Goal: Task Accomplishment & Management: Manage account settings

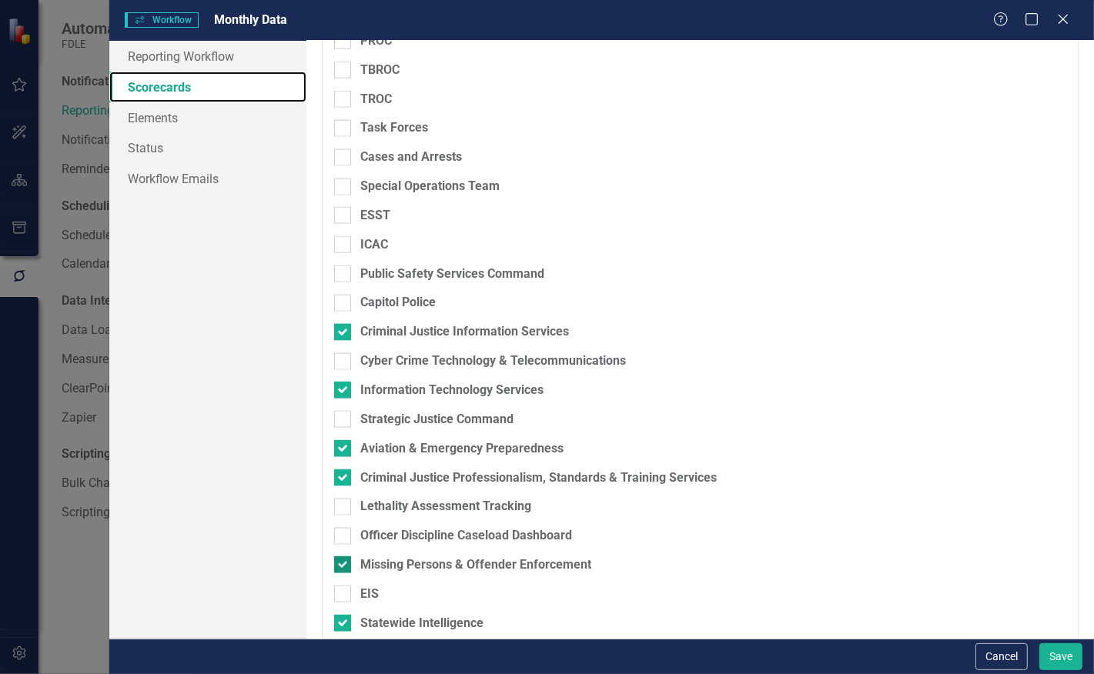
scroll to position [1571, 0]
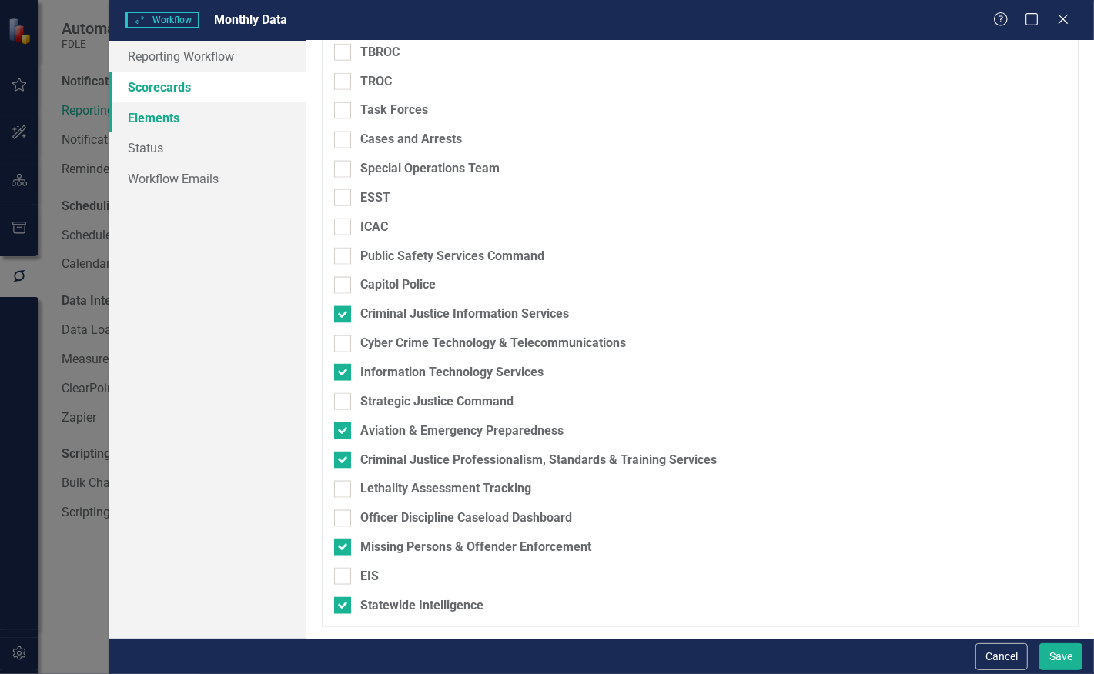
click at [131, 116] on link "Elements" at bounding box center [207, 117] width 197 height 31
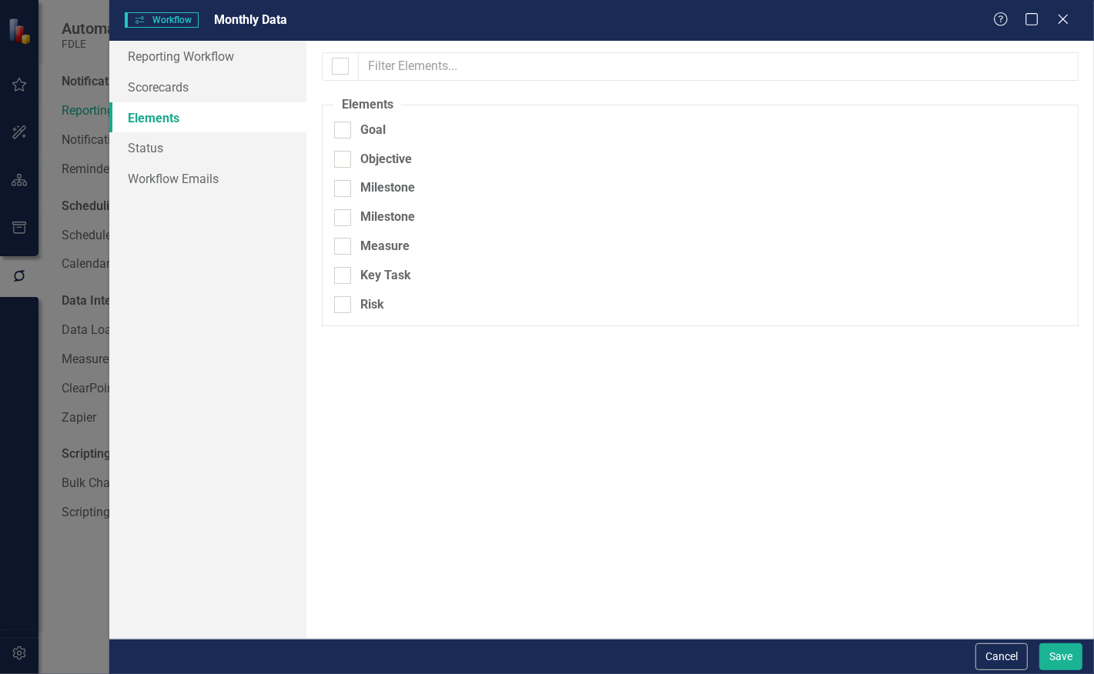
checkbox input "true"
checkbox input "false"
drag, startPoint x: 756, startPoint y: 418, endPoint x: 784, endPoint y: 443, distance: 37.1
click at [756, 418] on div "Elements Goal Objective Milestone Milestone Measure Key Task Risk" at bounding box center [699, 340] width 787 height 598
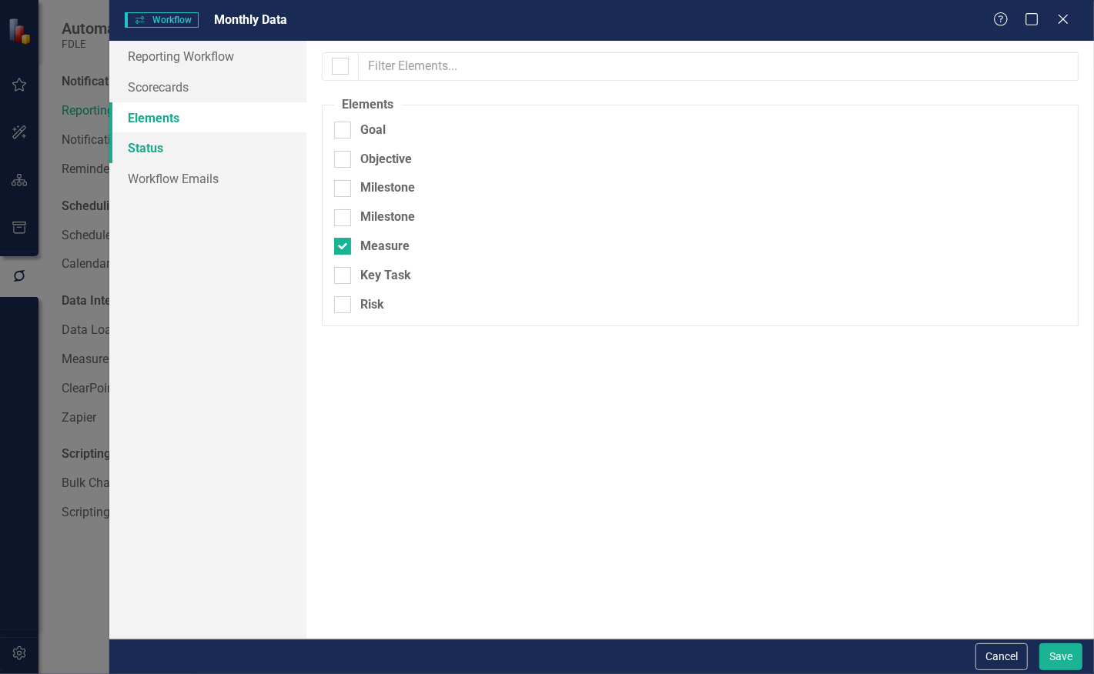
click at [132, 148] on link "Status" at bounding box center [207, 147] width 197 height 31
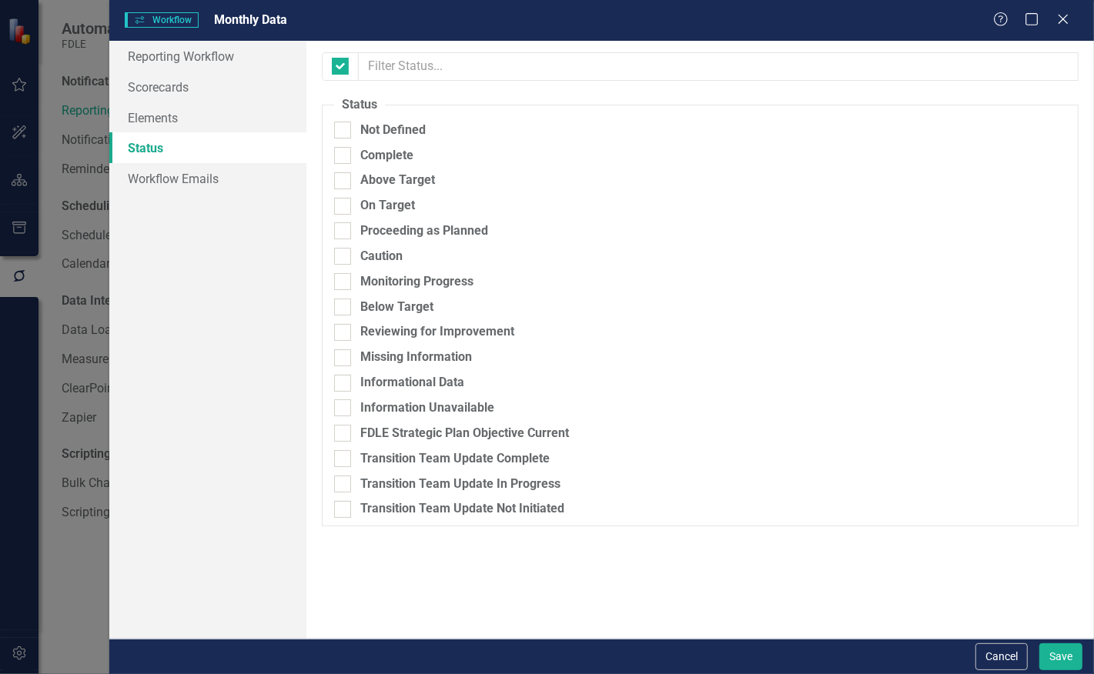
checkbox input "false"
click at [148, 177] on link "Workflow Emails" at bounding box center [207, 178] width 197 height 31
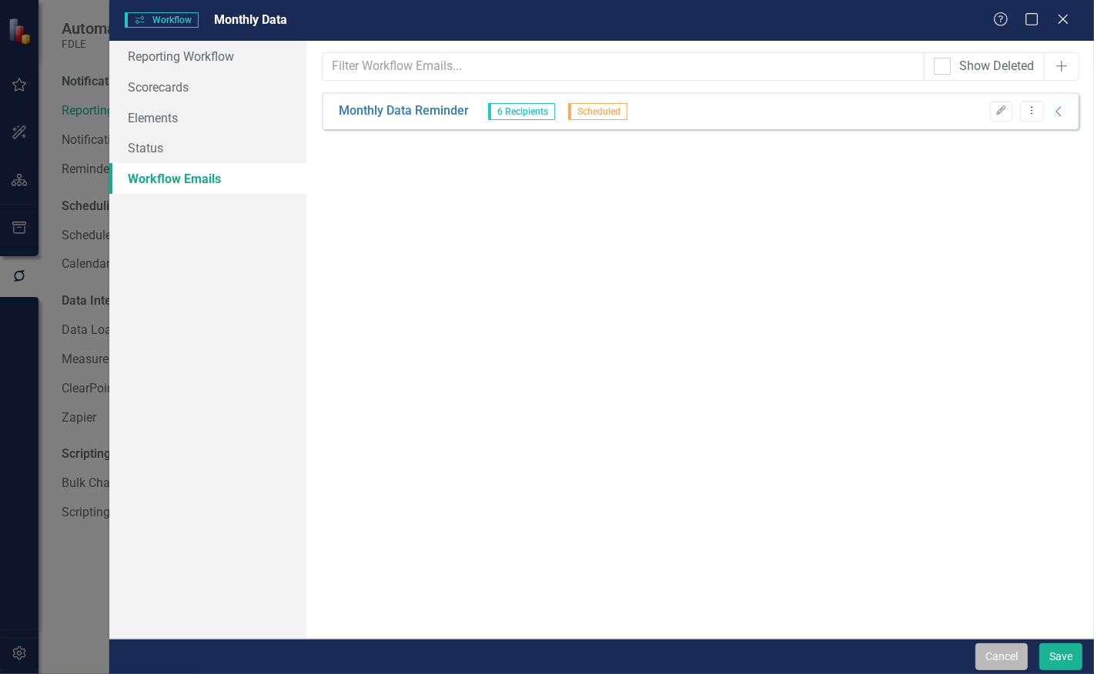
click at [1017, 656] on button "Cancel" at bounding box center [1001, 656] width 52 height 27
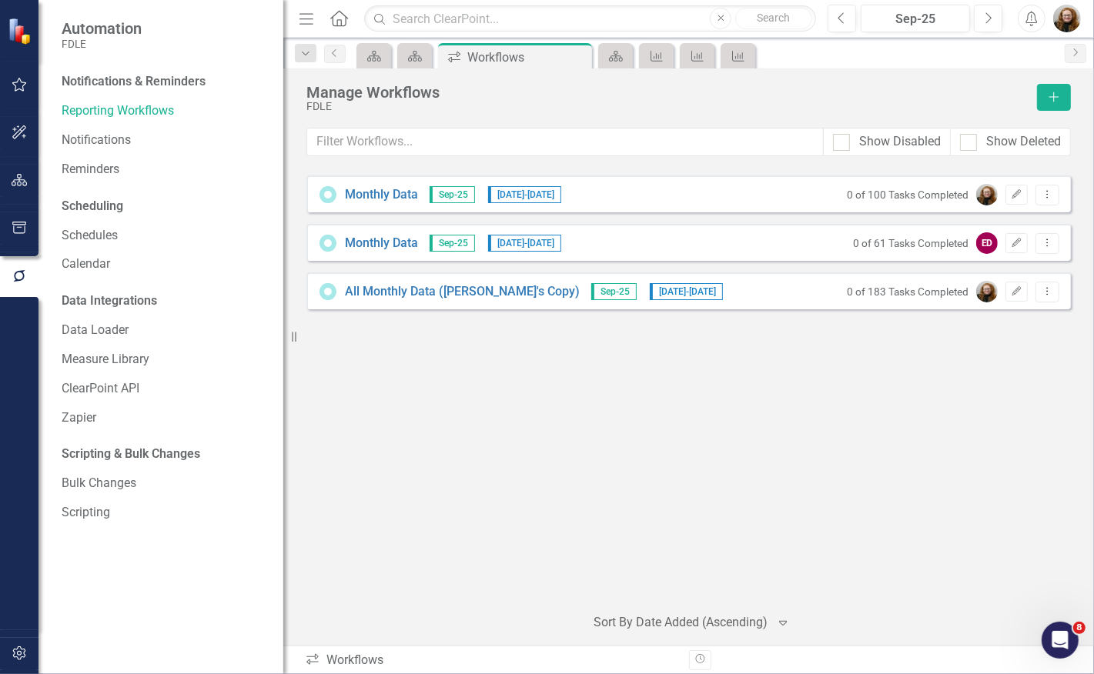
click at [807, 468] on div "Monthly Data Sep-25 [DATE] - [DATE] 0 of 100 Tasks Completed Edit Dropdown Menu…" at bounding box center [688, 383] width 764 height 416
click at [356, 195] on link "Monthly Data" at bounding box center [381, 195] width 73 height 18
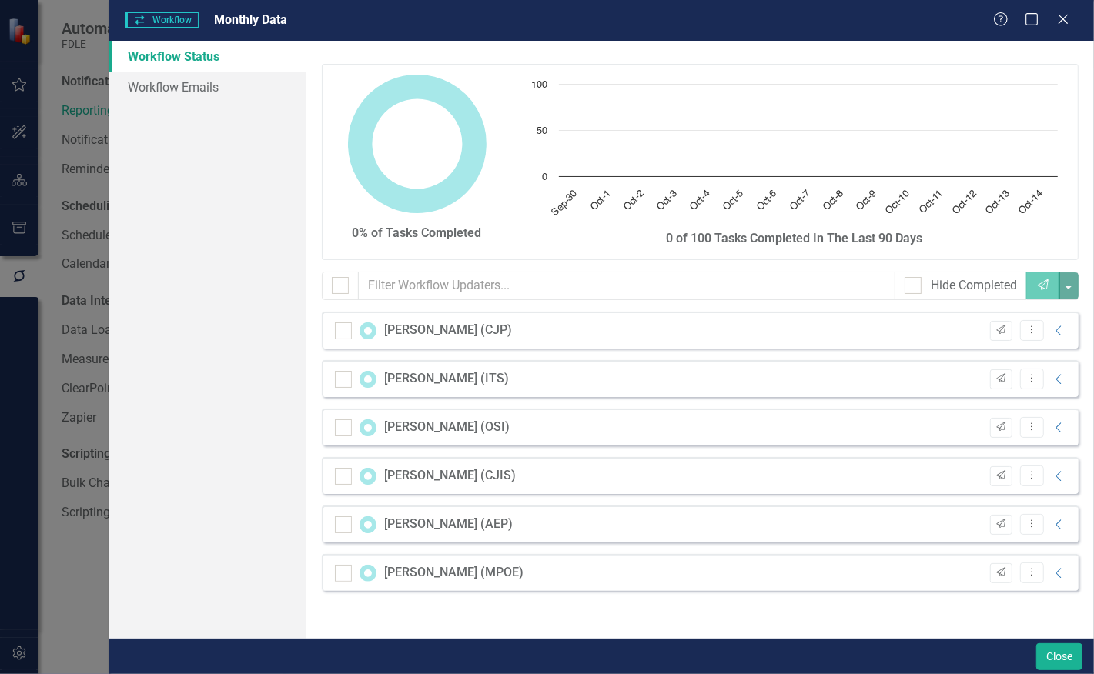
checkbox input "false"
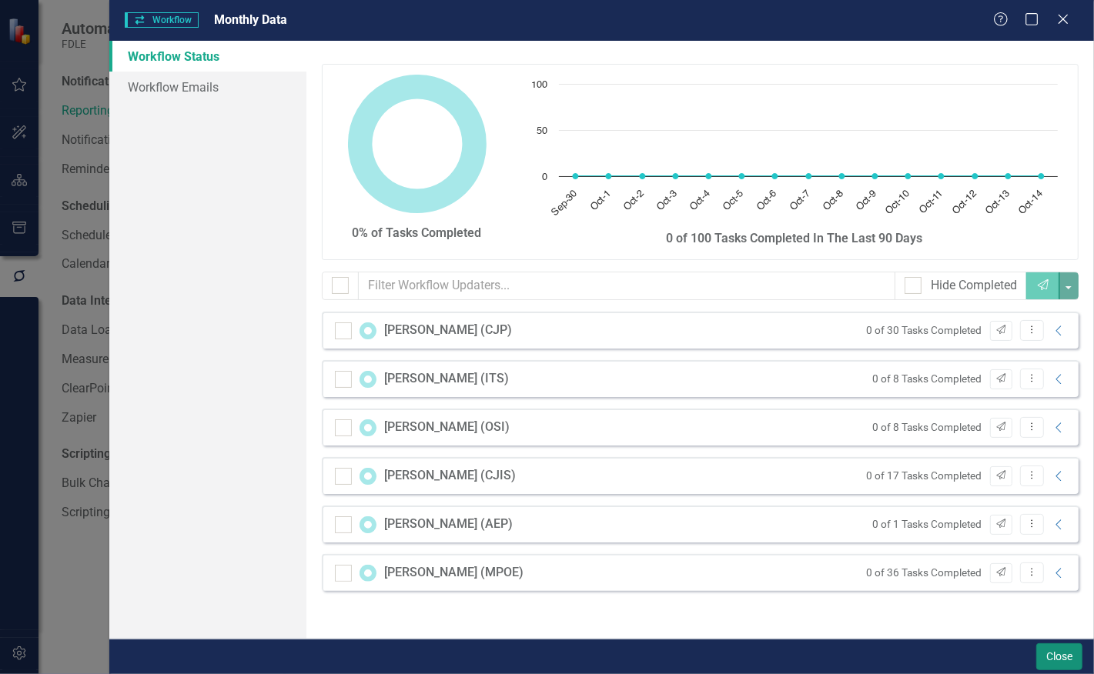
click at [1043, 660] on button "Close" at bounding box center [1059, 656] width 46 height 27
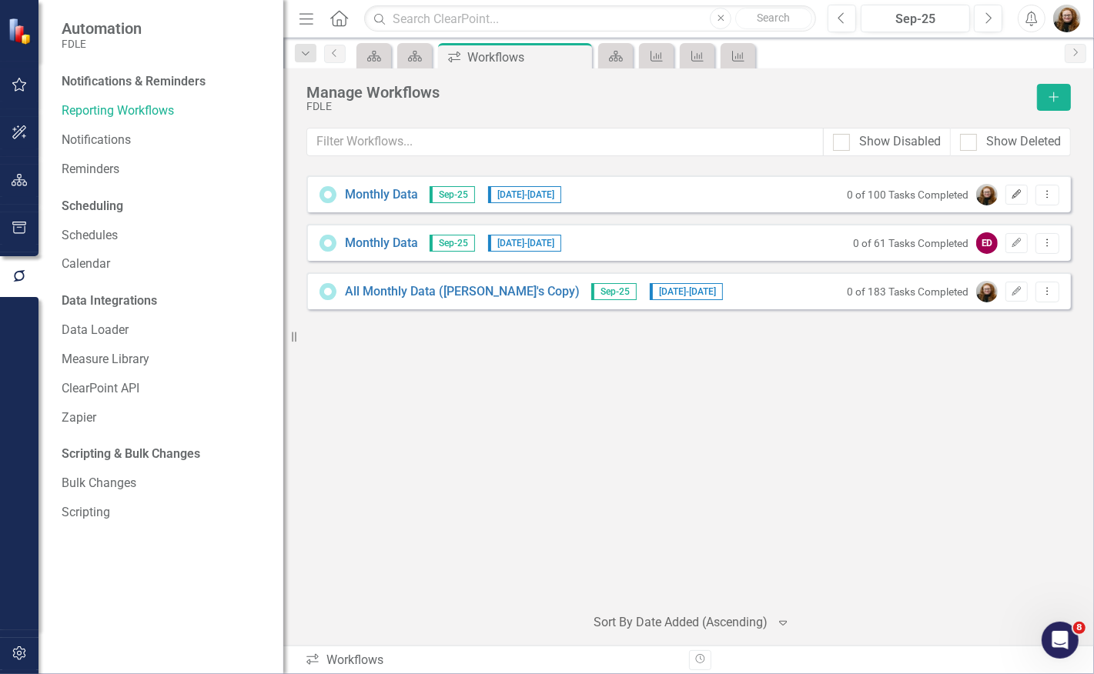
click at [1024, 201] on button "Edit" at bounding box center [1016, 195] width 22 height 20
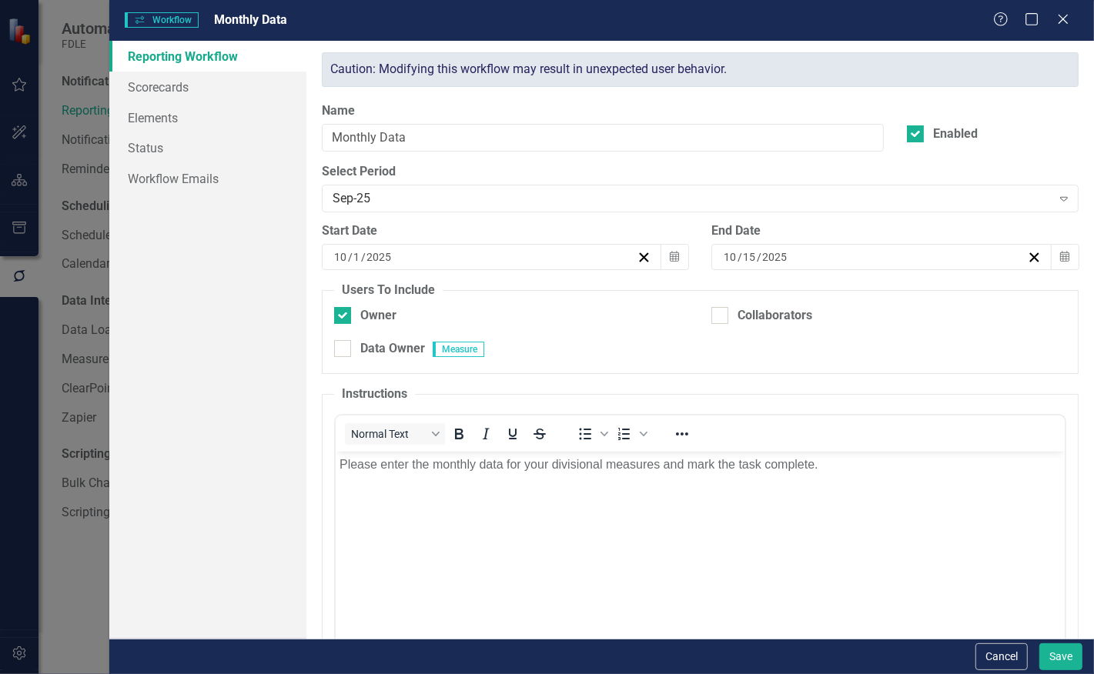
scroll to position [0, 0]
drag, startPoint x: 425, startPoint y: 133, endPoint x: 247, endPoint y: 150, distance: 178.6
click at [247, 150] on div "Reporting Workflow Scorecards Elements Status Workflow Emails Reporting Workflo…" at bounding box center [601, 340] width 984 height 598
type input "Reporting Workflow Test"
click at [1064, 664] on button "Save" at bounding box center [1060, 656] width 43 height 27
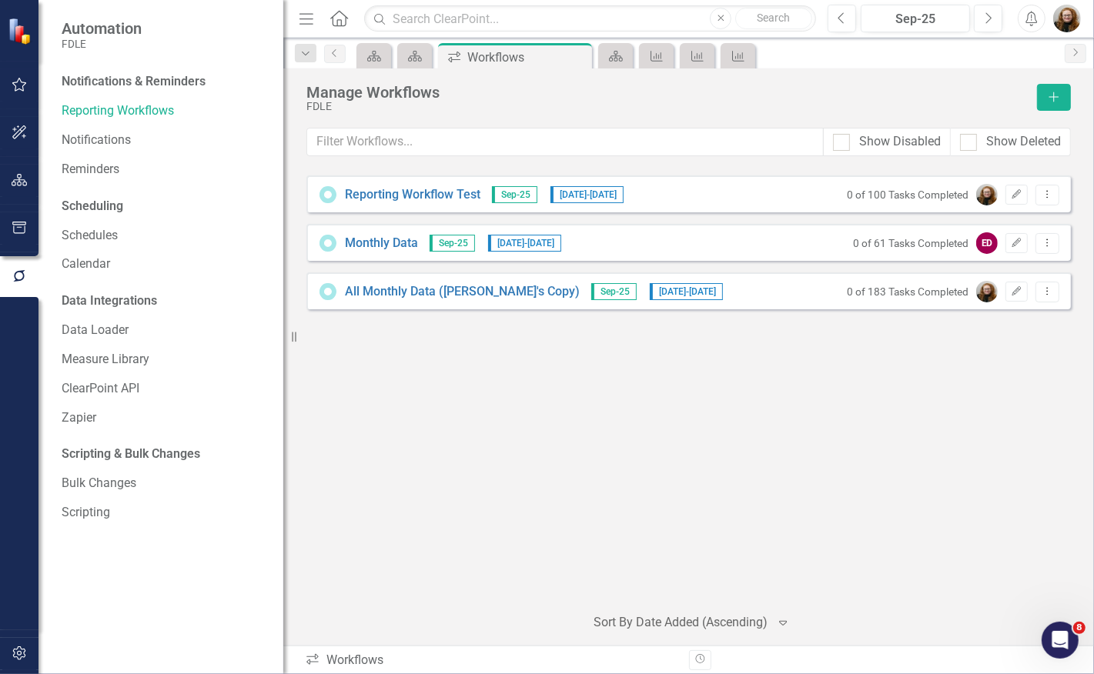
click at [501, 637] on div "Manage Workflows FDLE Add Show Disabled Show Deleted Looks like you don't have …" at bounding box center [688, 357] width 810 height 577
